Goal: Transaction & Acquisition: Purchase product/service

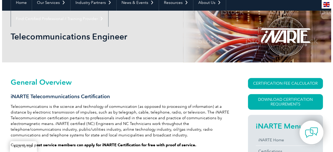
scroll to position [52, 0]
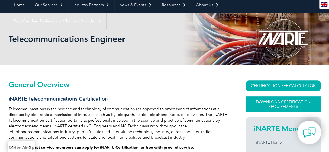
click at [289, 106] on link "Download Certification Requirements" at bounding box center [283, 105] width 75 height 16
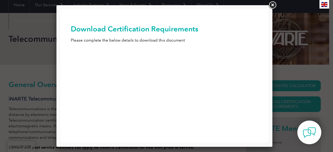
scroll to position [0, 0]
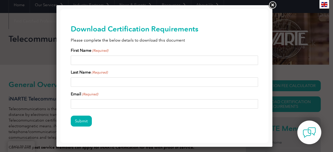
click at [131, 59] on input "First Name (Required)" at bounding box center [164, 60] width 187 height 9
type input "Poojita"
type input "Rao"
type input "w"
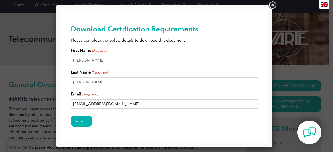
type input "poojitarao6@gmail.com"
click at [71, 116] on input "Submit" at bounding box center [81, 121] width 21 height 11
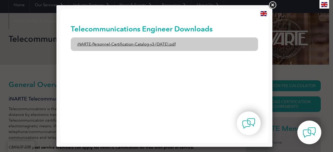
click at [231, 46] on link "iNARTE-Personnel-Certification-Catalog-v3-1-Dec2024.pdf" at bounding box center [164, 44] width 187 height 14
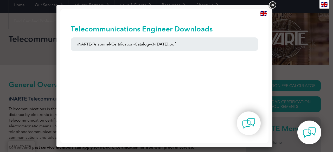
click at [273, 6] on link at bounding box center [272, 5] width 9 height 9
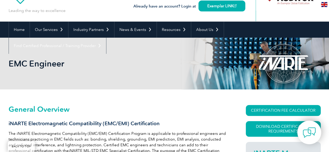
scroll to position [26, 0]
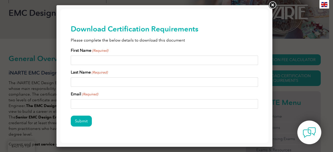
click at [274, 5] on link at bounding box center [272, 5] width 9 height 9
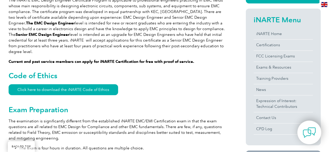
scroll to position [208, 0]
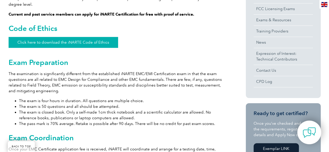
click at [63, 37] on link "Click here to download the iNARTE Code of Ethics" at bounding box center [64, 42] width 110 height 11
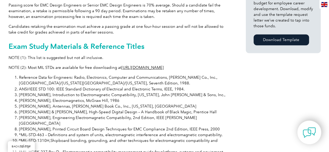
scroll to position [416, 0]
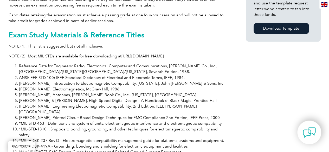
click at [140, 54] on link "http://www.everyspec.com" at bounding box center [143, 56] width 42 height 5
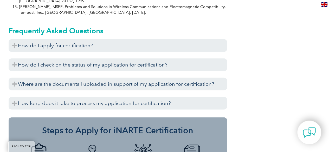
scroll to position [650, 0]
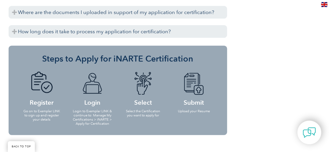
click at [41, 72] on img at bounding box center [41, 84] width 29 height 24
click at [93, 72] on img at bounding box center [92, 84] width 29 height 24
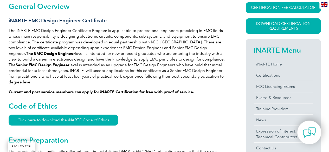
scroll to position [130, 0]
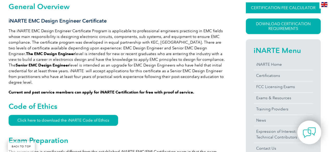
click at [276, 7] on link "CERTIFICATION FEE CALCULATOR" at bounding box center [283, 7] width 75 height 11
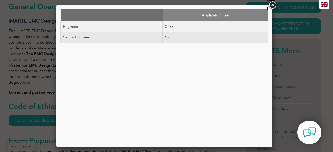
click at [273, 4] on link at bounding box center [272, 5] width 9 height 9
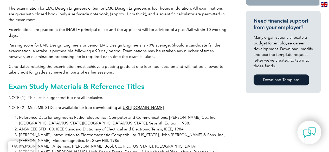
scroll to position [390, 0]
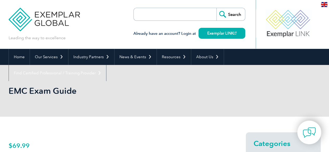
click at [229, 33] on link "Exemplar LINK" at bounding box center [222, 33] width 47 height 11
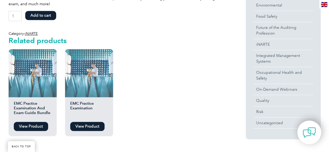
scroll to position [208, 0]
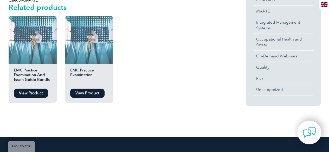
click at [37, 38] on img at bounding box center [33, 40] width 48 height 48
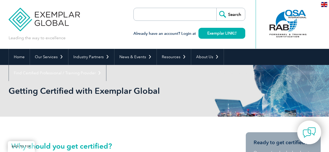
scroll to position [302, 0]
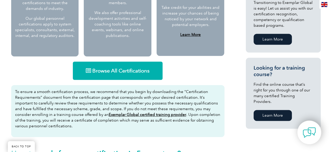
click at [94, 73] on span "Browse All Certifications" at bounding box center [120, 70] width 57 height 5
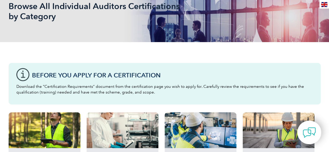
scroll to position [130, 0]
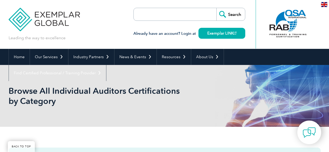
scroll to position [78, 0]
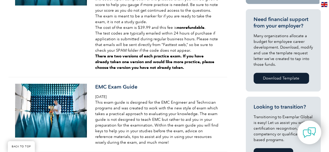
scroll to position [200, 0]
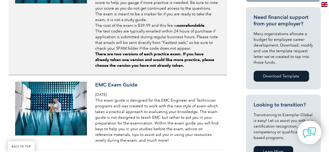
click at [122, 35] on p "The EMC practice exams contain a sample of actual test questions from our exami…" at bounding box center [156, 8] width 123 height 86
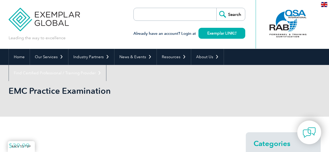
scroll to position [52, 0]
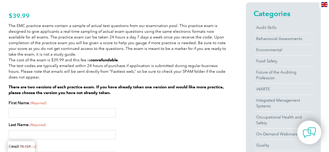
scroll to position [104, 0]
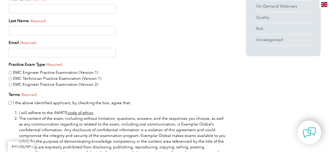
scroll to position [286, 0]
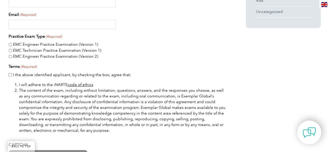
click at [10, 57] on input "EMC Engineer Practice Examination (Version 2)" at bounding box center [10, 56] width 3 height 3
radio input "true"
click at [10, 44] on input "EMC Engineer Practice Examination (Version 1)" at bounding box center [10, 44] width 3 height 3
radio input "true"
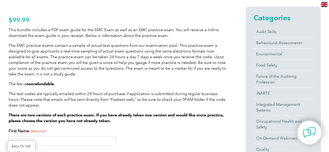
scroll to position [182, 0]
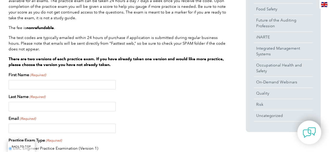
click at [57, 84] on input "First Name (Required)" at bounding box center [62, 84] width 107 height 9
type input "Pooja"
type input "Rao"
type input "wpress021@gmail.com"
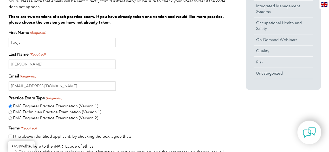
scroll to position [286, 0]
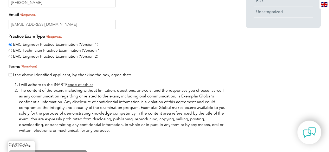
click at [9, 73] on input "I the above identified applicant, by checking the box, agree that:" at bounding box center [10, 74] width 3 height 3
checkbox input "true"
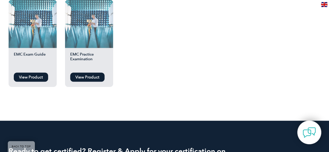
scroll to position [442, 0]
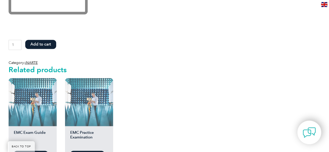
click at [45, 43] on button "Add to cart" at bounding box center [40, 44] width 31 height 9
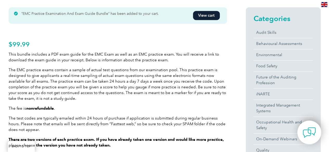
scroll to position [130, 0]
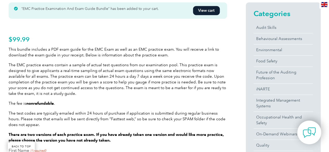
click at [201, 7] on link "View cart" at bounding box center [206, 10] width 27 height 9
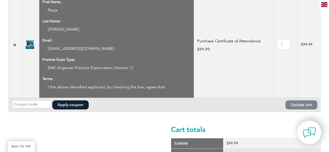
scroll to position [208, 0]
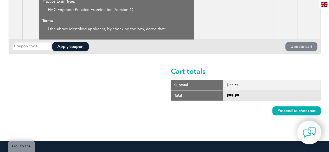
click at [291, 110] on link "Proceed to checkout" at bounding box center [296, 110] width 48 height 9
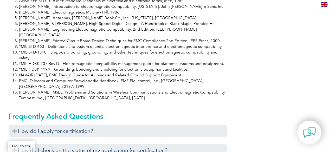
scroll to position [494, 0]
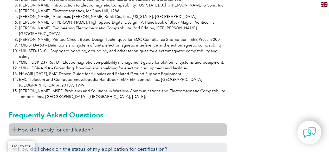
click at [126, 124] on h3 "How do I apply for certification?" at bounding box center [118, 130] width 219 height 13
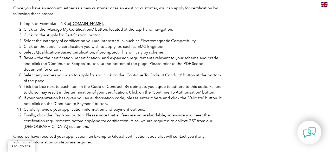
scroll to position [755, 0]
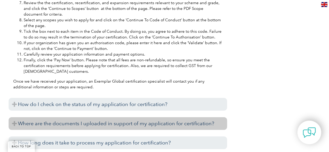
click at [127, 117] on h3 "Where are the documents I uploaded in support of my application for certificati…" at bounding box center [118, 123] width 219 height 13
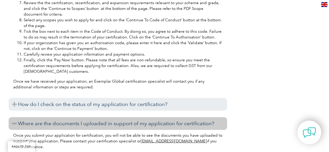
scroll to position [781, 0]
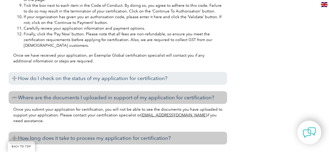
click at [128, 132] on h3 "How long does it take to process my application for certification?" at bounding box center [118, 138] width 219 height 13
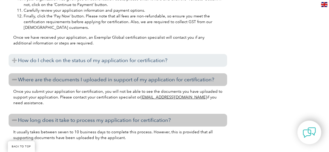
scroll to position [807, 0]
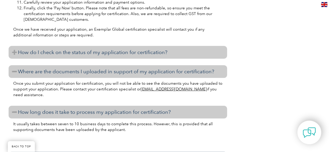
click at [66, 46] on h3 "How do I check on the status of my application for certification?" at bounding box center [118, 52] width 219 height 13
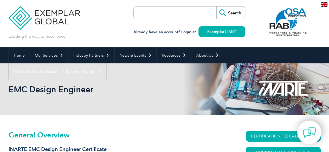
scroll to position [0, 0]
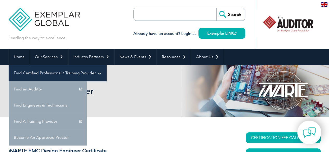
click at [106, 65] on link "Find Certified Professional / Training Provider" at bounding box center [57, 73] width 97 height 16
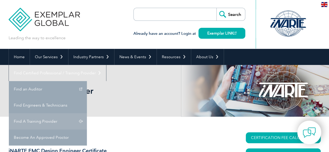
click at [87, 113] on link "Find A Training Provider" at bounding box center [48, 121] width 78 height 16
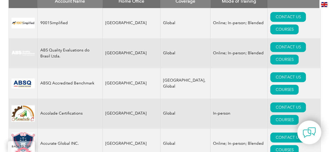
scroll to position [182, 0]
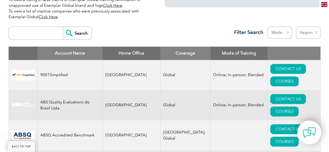
click at [132, 51] on th "Home Office" at bounding box center [132, 54] width 58 height 14
click at [295, 76] on link "COURSES" at bounding box center [284, 81] width 28 height 10
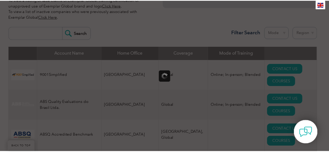
scroll to position [0, 0]
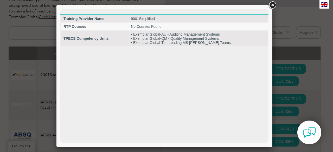
click at [274, 7] on link at bounding box center [272, 5] width 9 height 9
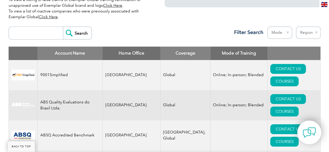
click at [24, 33] on input "search" at bounding box center [37, 33] width 52 height 12
type input "design"
click at [63, 27] on input "Search" at bounding box center [77, 33] width 29 height 12
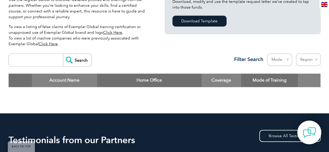
scroll to position [156, 0]
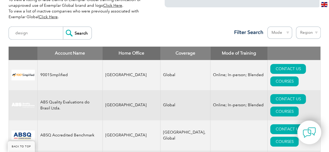
scroll to position [182, 0]
click at [286, 29] on select "Mode Online In-person Blended" at bounding box center [279, 33] width 25 height 12
click at [287, 29] on select "Mode Online In-person Blended" at bounding box center [279, 33] width 25 height 12
click at [304, 33] on select "Region [GEOGRAPHIC_DATA] [GEOGRAPHIC_DATA] [GEOGRAPHIC_DATA] [GEOGRAPHIC_DATA] …" at bounding box center [308, 33] width 25 height 12
select select "[GEOGRAPHIC_DATA]"
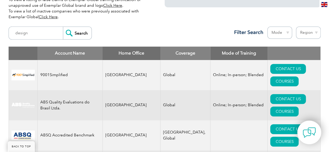
click at [296, 27] on select "Region [GEOGRAPHIC_DATA] [GEOGRAPHIC_DATA] [GEOGRAPHIC_DATA] [GEOGRAPHIC_DATA] …" at bounding box center [308, 33] width 25 height 12
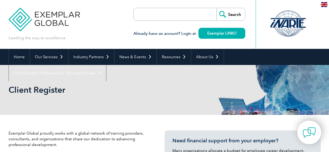
select select "[GEOGRAPHIC_DATA]"
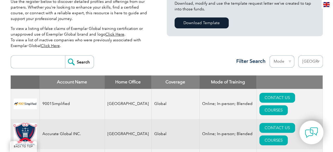
scroll to position [156, 0]
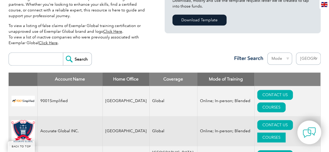
click at [286, 133] on link "COURSES" at bounding box center [271, 138] width 28 height 10
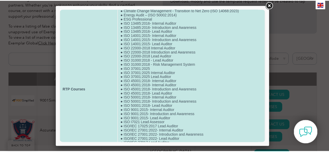
scroll to position [0, 0]
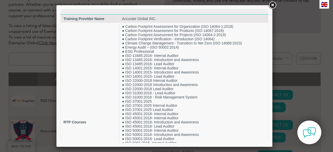
click at [272, 3] on link at bounding box center [272, 5] width 9 height 9
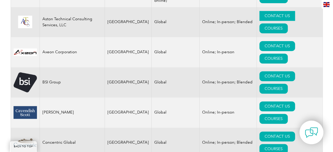
scroll to position [338, 0]
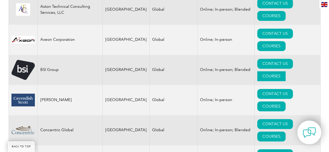
click at [286, 71] on link "COURSES" at bounding box center [271, 76] width 28 height 10
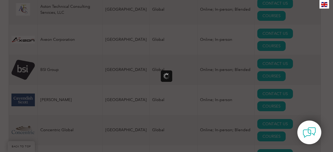
scroll to position [0, 0]
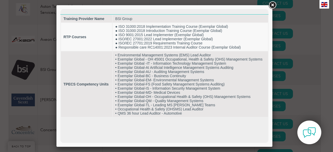
click at [269, 5] on link at bounding box center [272, 5] width 9 height 9
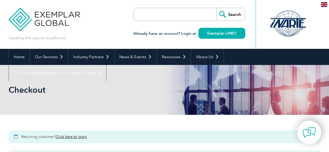
select select "[GEOGRAPHIC_DATA]"
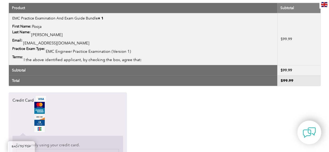
scroll to position [520, 0]
